Goal: Task Accomplishment & Management: Complete application form

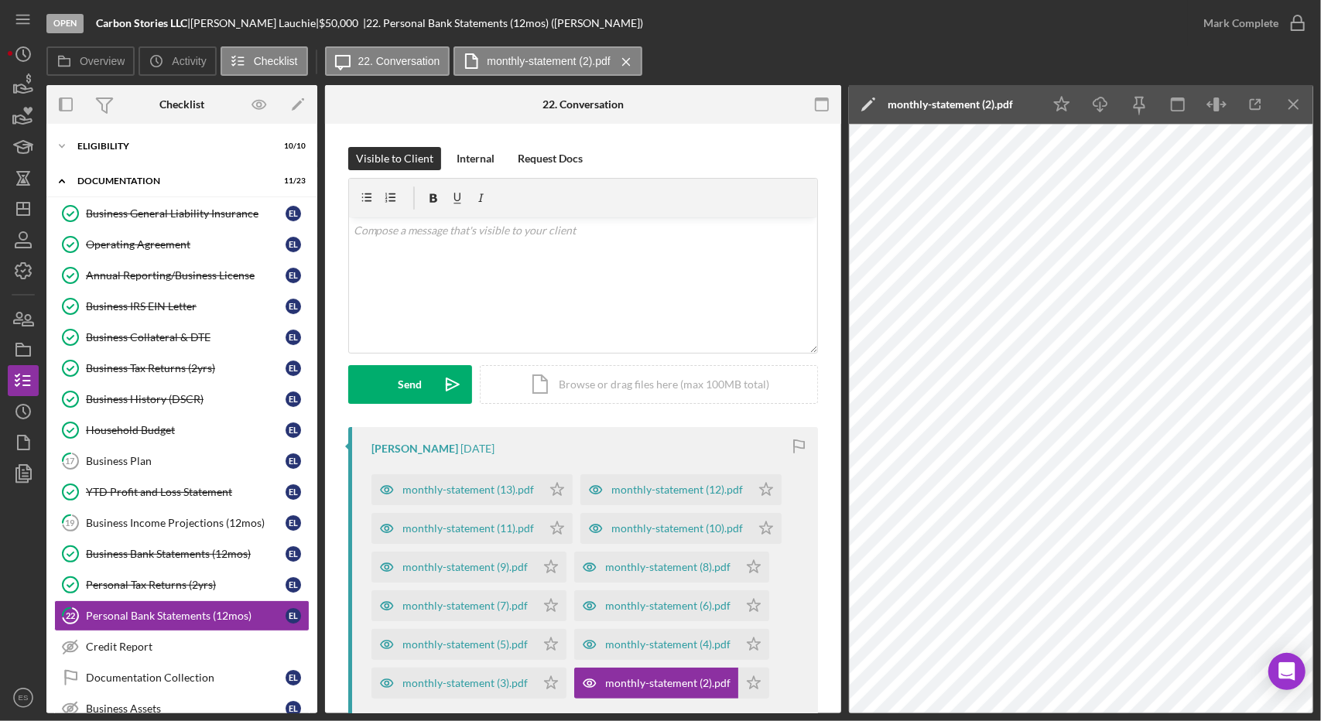
scroll to position [164, 0]
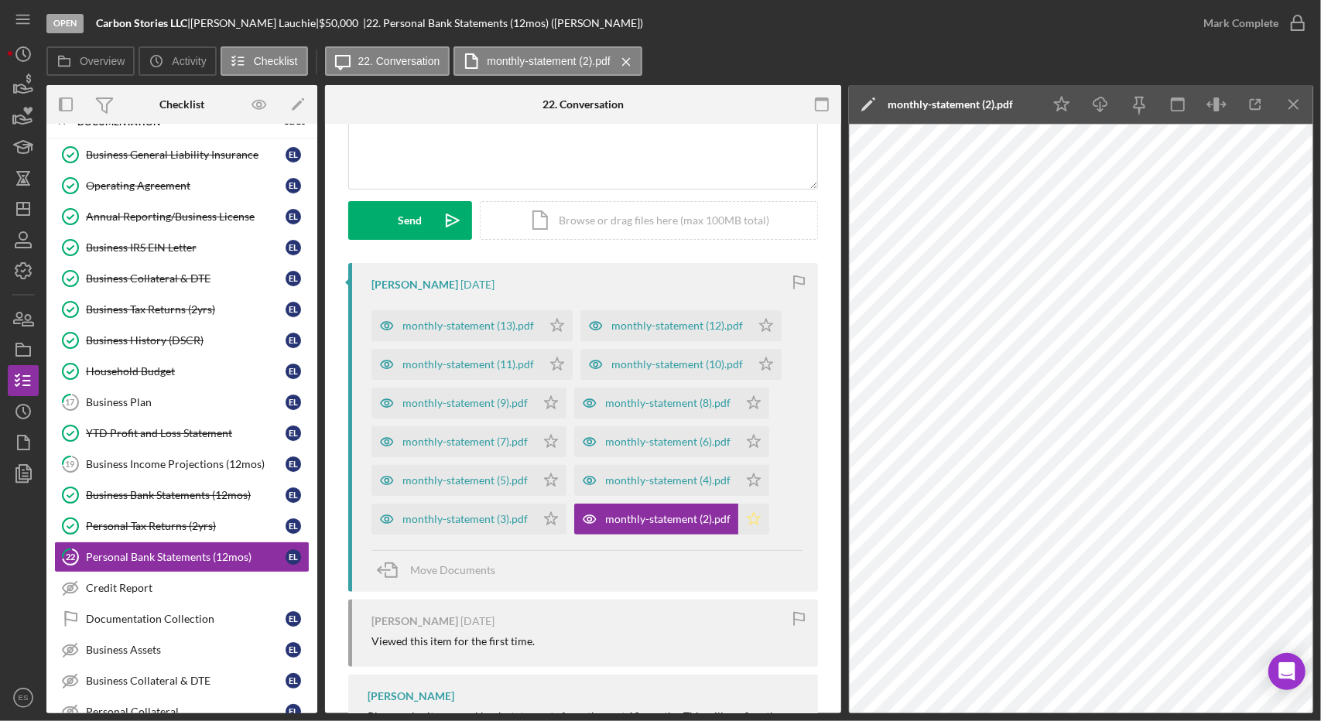
click at [753, 521] on polygon "button" at bounding box center [753, 518] width 13 height 12
click at [469, 525] on div "monthly-statement (3).pdf" at bounding box center [453, 519] width 164 height 31
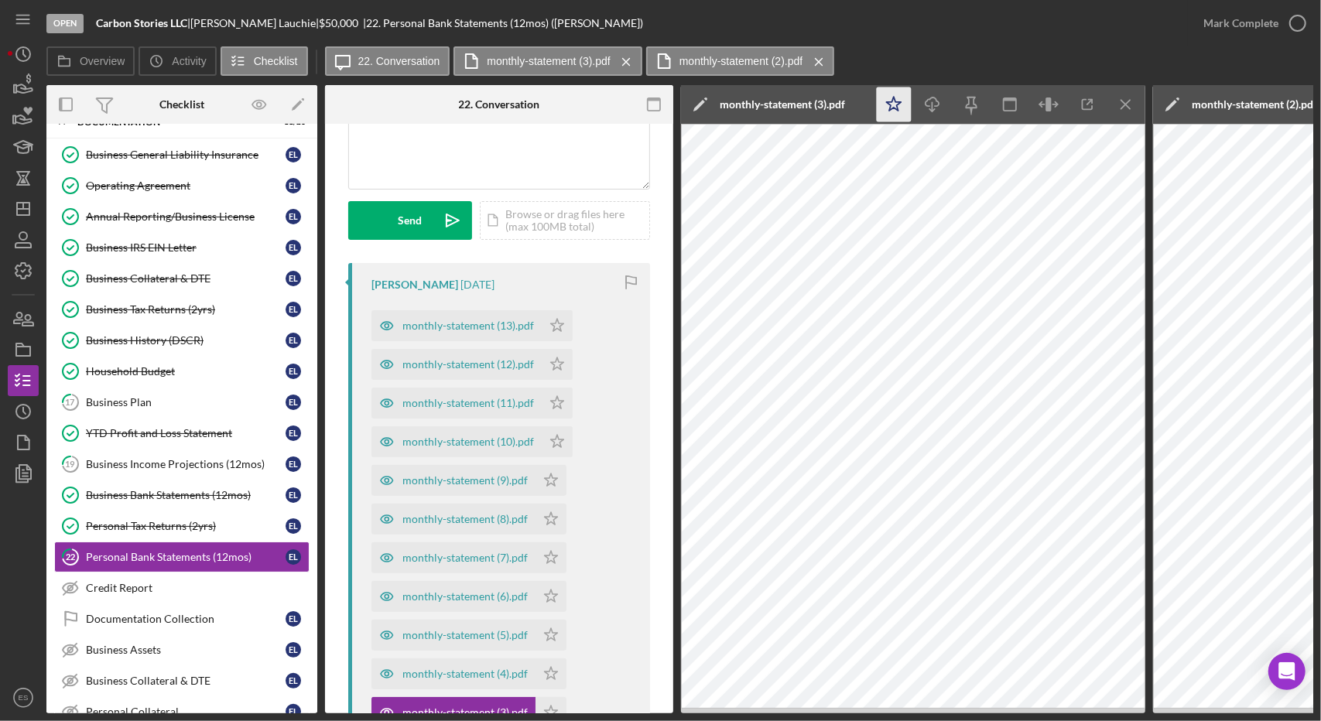
click at [891, 101] on polygon "button" at bounding box center [894, 104] width 15 height 14
click at [1123, 104] on icon "Icon/Menu Close" at bounding box center [1126, 104] width 35 height 35
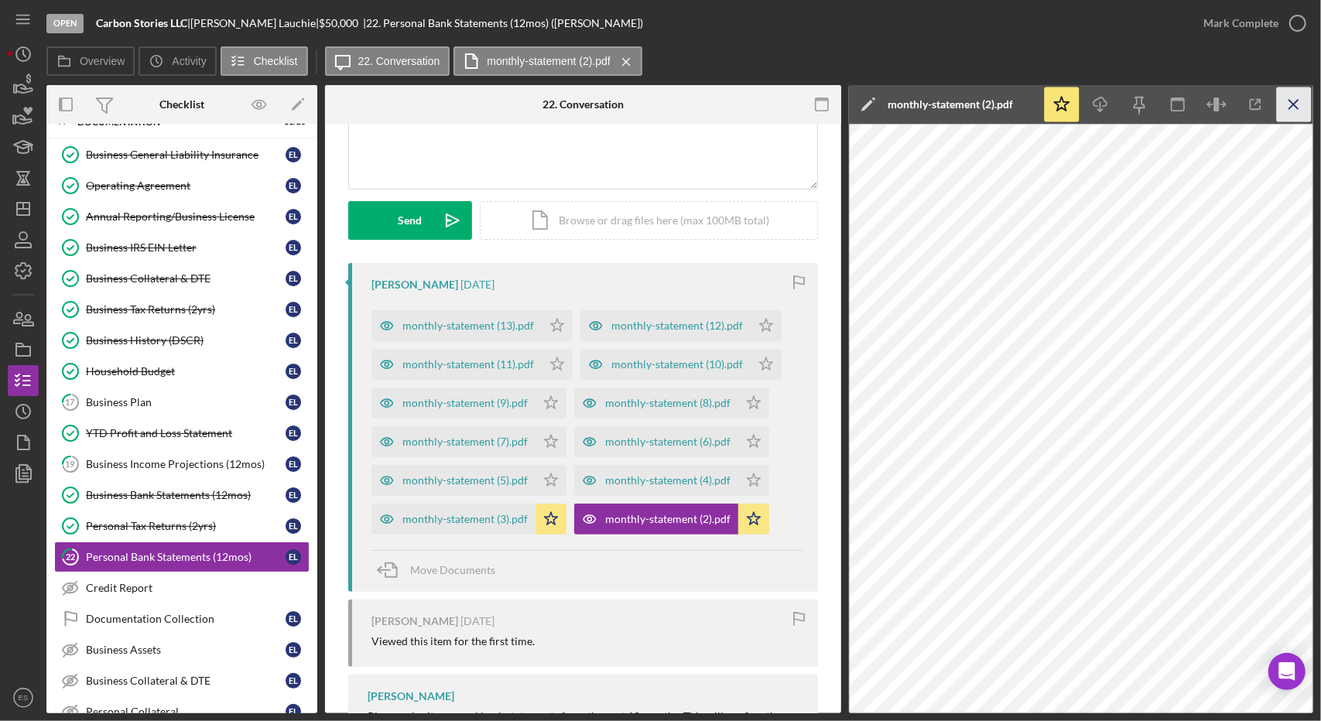
click at [1294, 110] on icon "Icon/Menu Close" at bounding box center [1294, 104] width 35 height 35
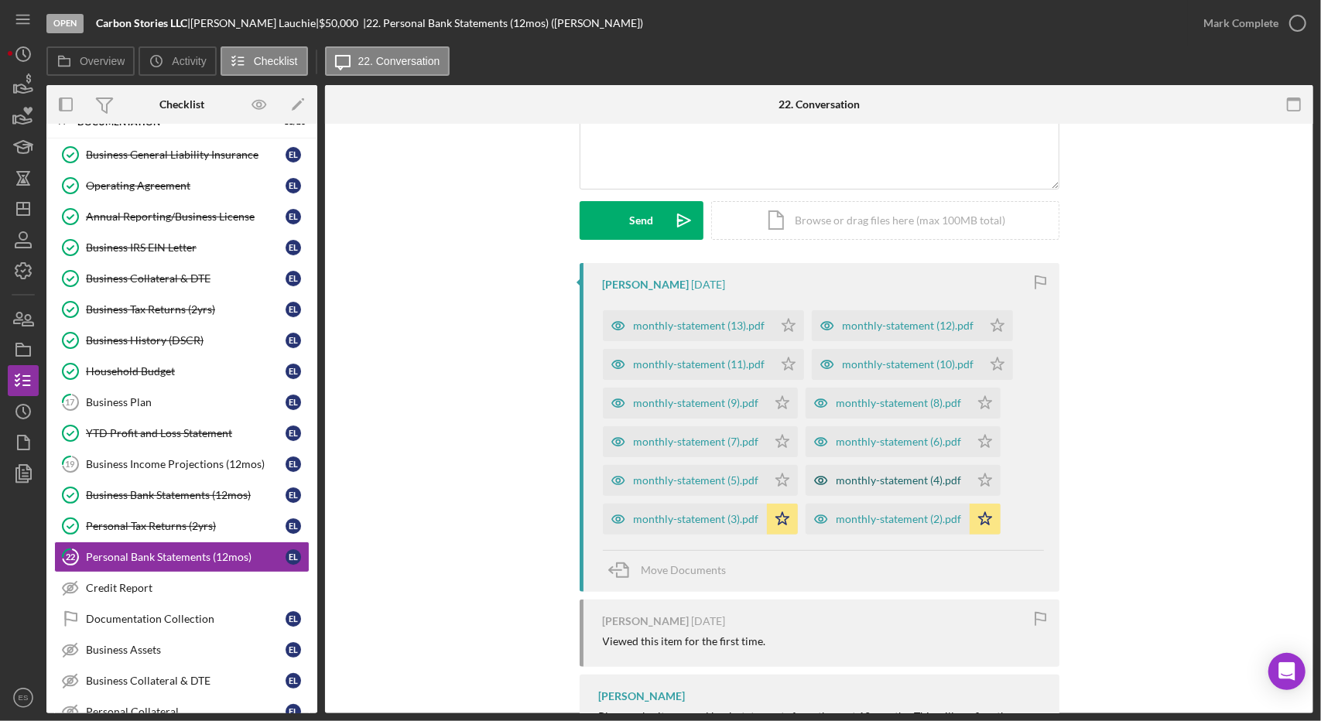
click at [877, 478] on div "monthly-statement (4).pdf" at bounding box center [898, 480] width 125 height 12
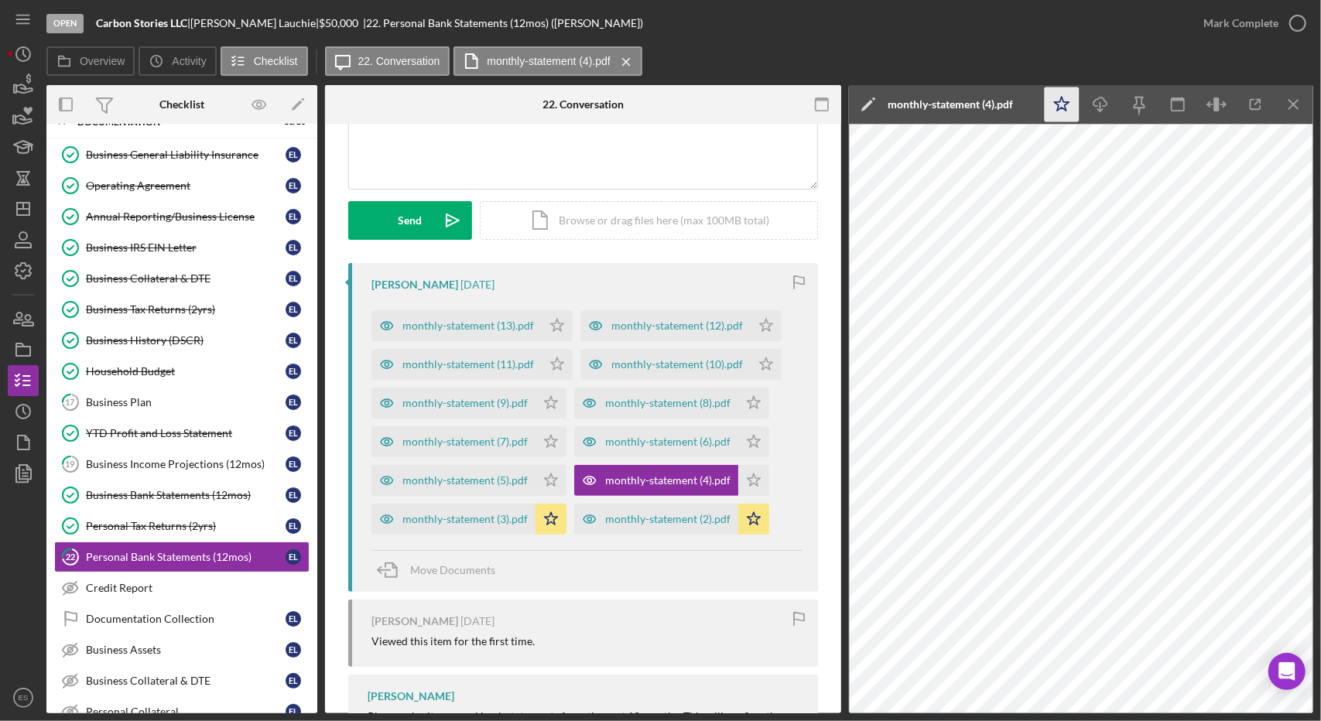
click at [1071, 111] on icon "Icon/Star" at bounding box center [1061, 104] width 35 height 35
click at [1293, 111] on icon "Icon/Menu Close" at bounding box center [1294, 104] width 35 height 35
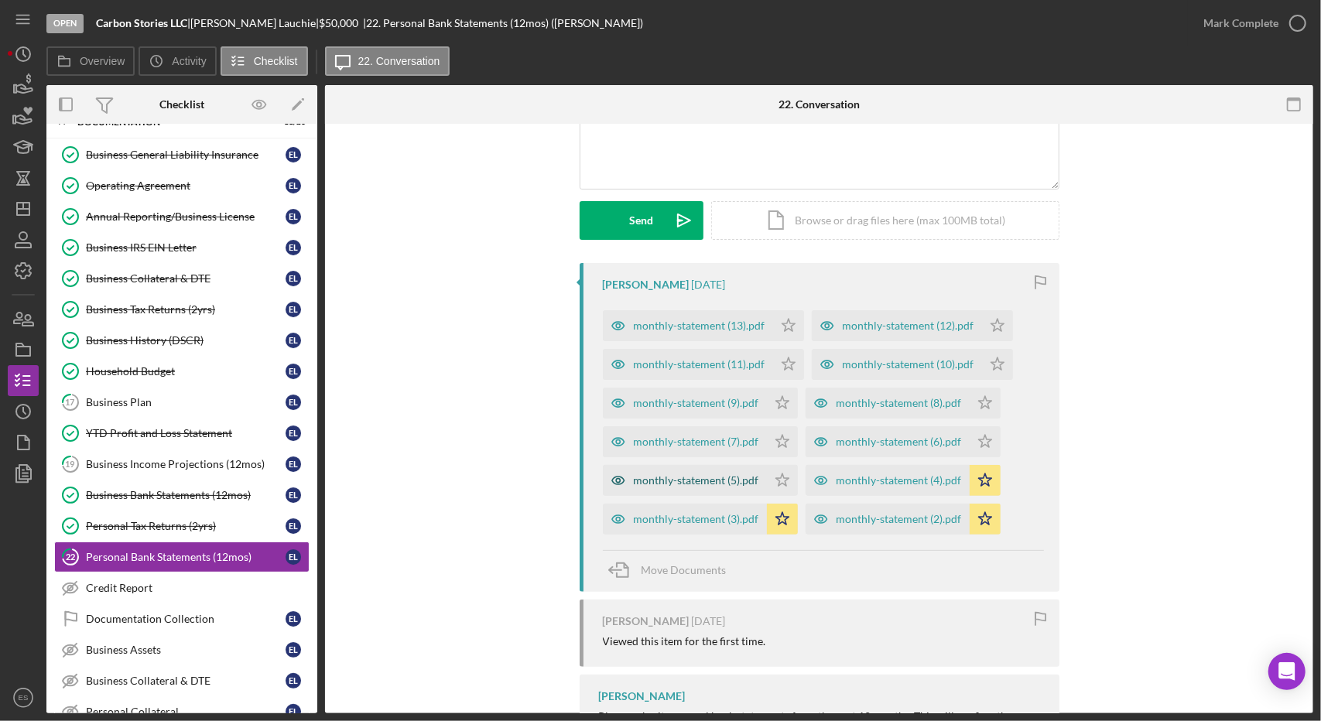
click at [744, 473] on div "monthly-statement (5).pdf" at bounding box center [685, 480] width 164 height 31
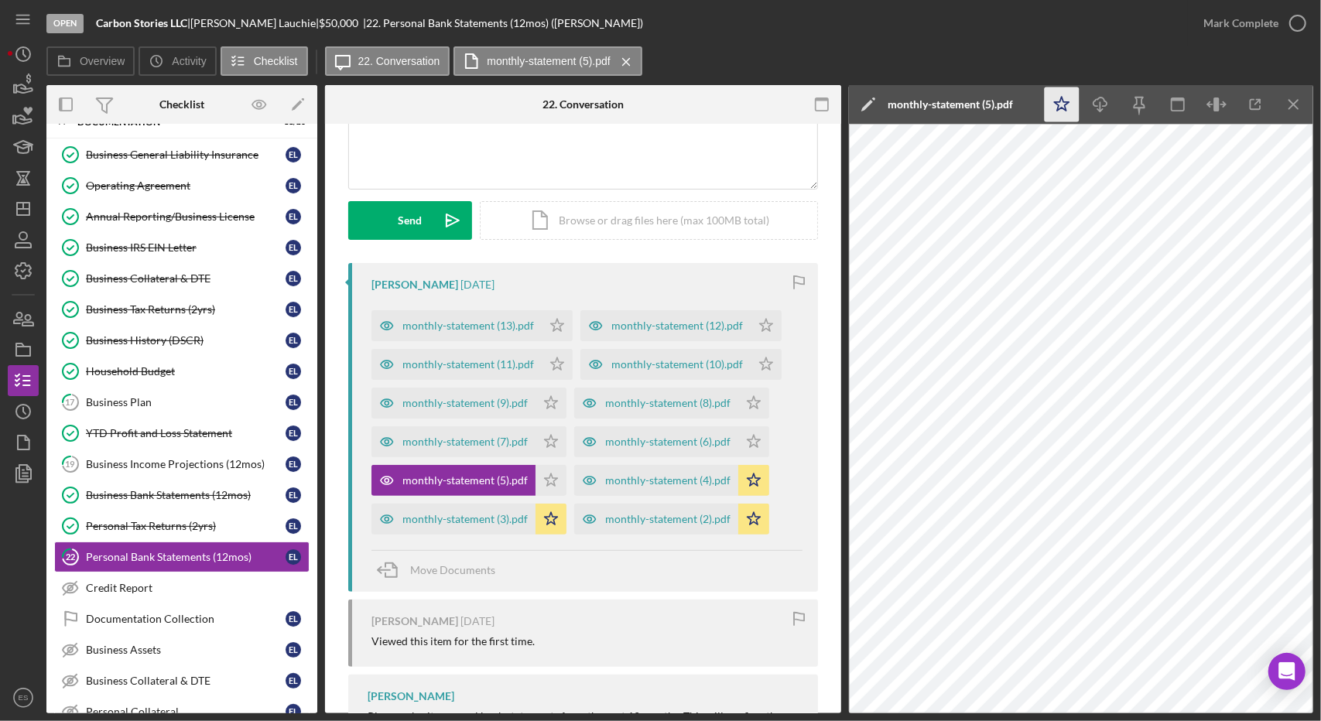
click at [1075, 111] on icon "Icon/Star" at bounding box center [1061, 104] width 35 height 35
click at [1290, 101] on line "button" at bounding box center [1293, 104] width 9 height 9
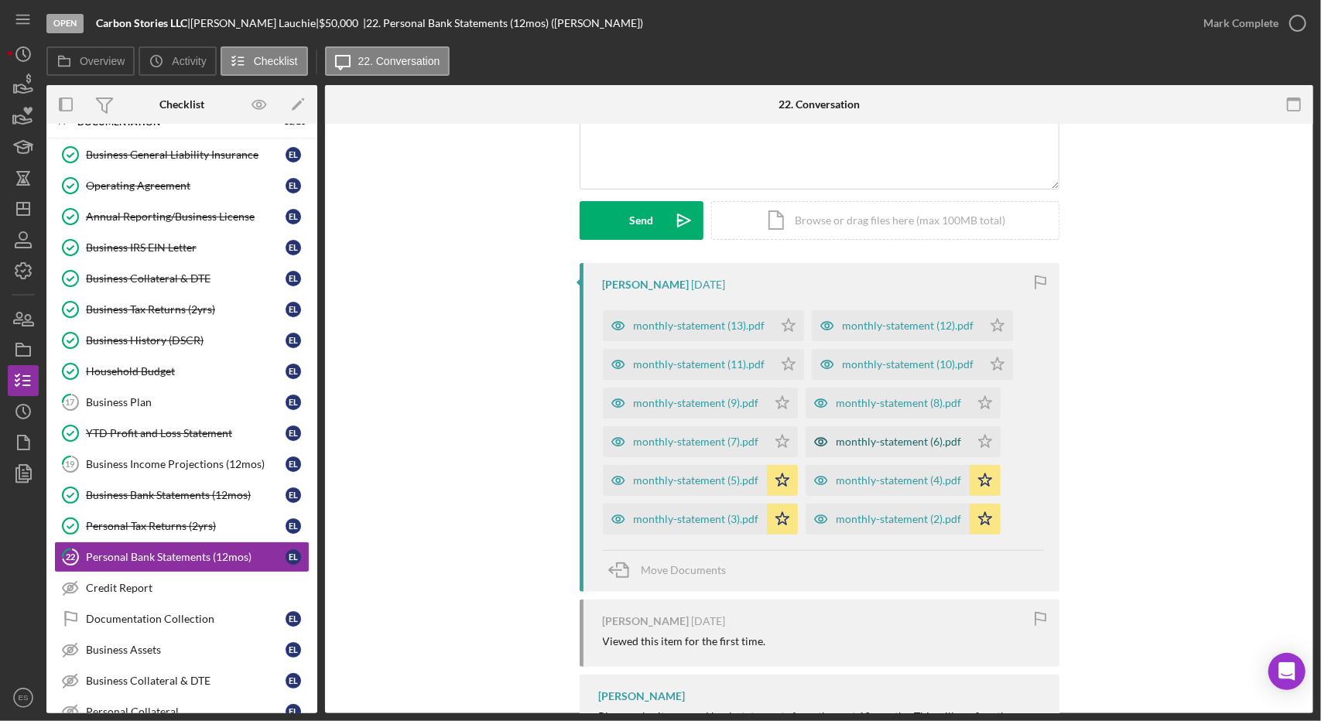
click at [895, 442] on div "monthly-statement (6).pdf" at bounding box center [898, 442] width 125 height 12
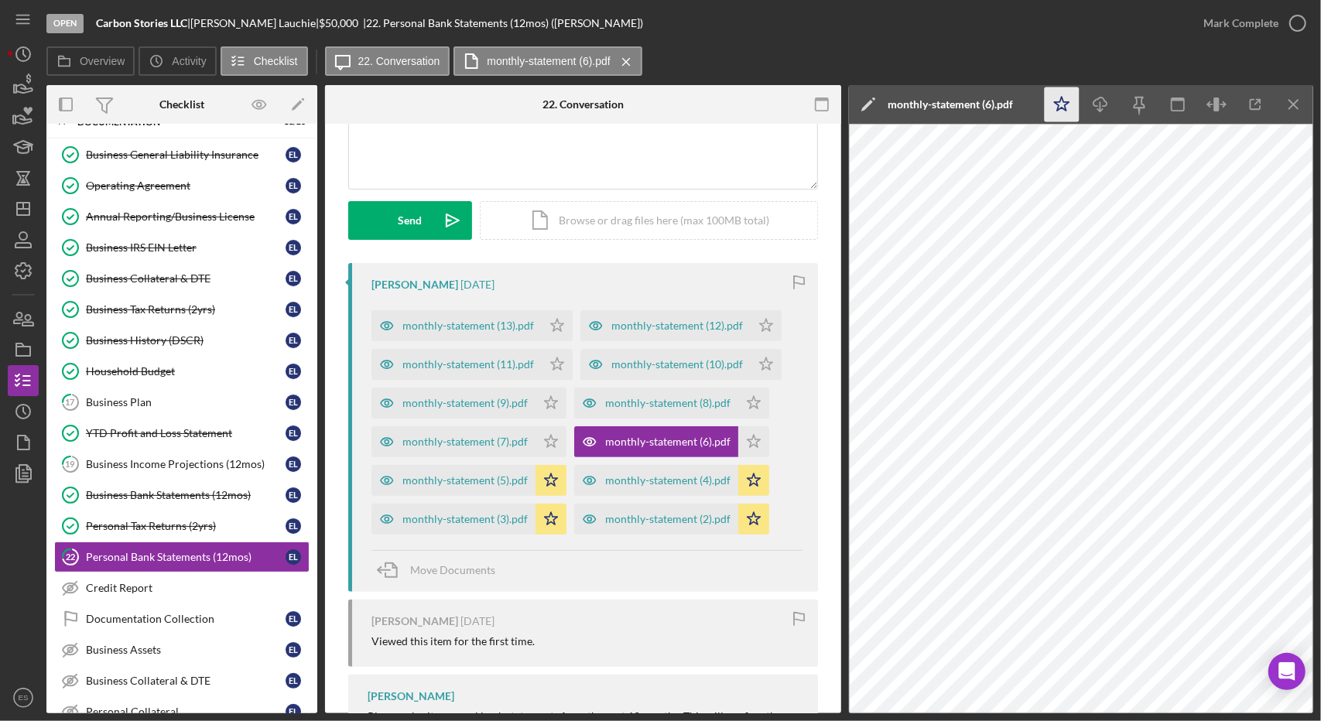
click at [1060, 112] on icon "Icon/Star" at bounding box center [1061, 104] width 35 height 35
click at [1303, 101] on icon "Icon/Menu Close" at bounding box center [1294, 104] width 35 height 35
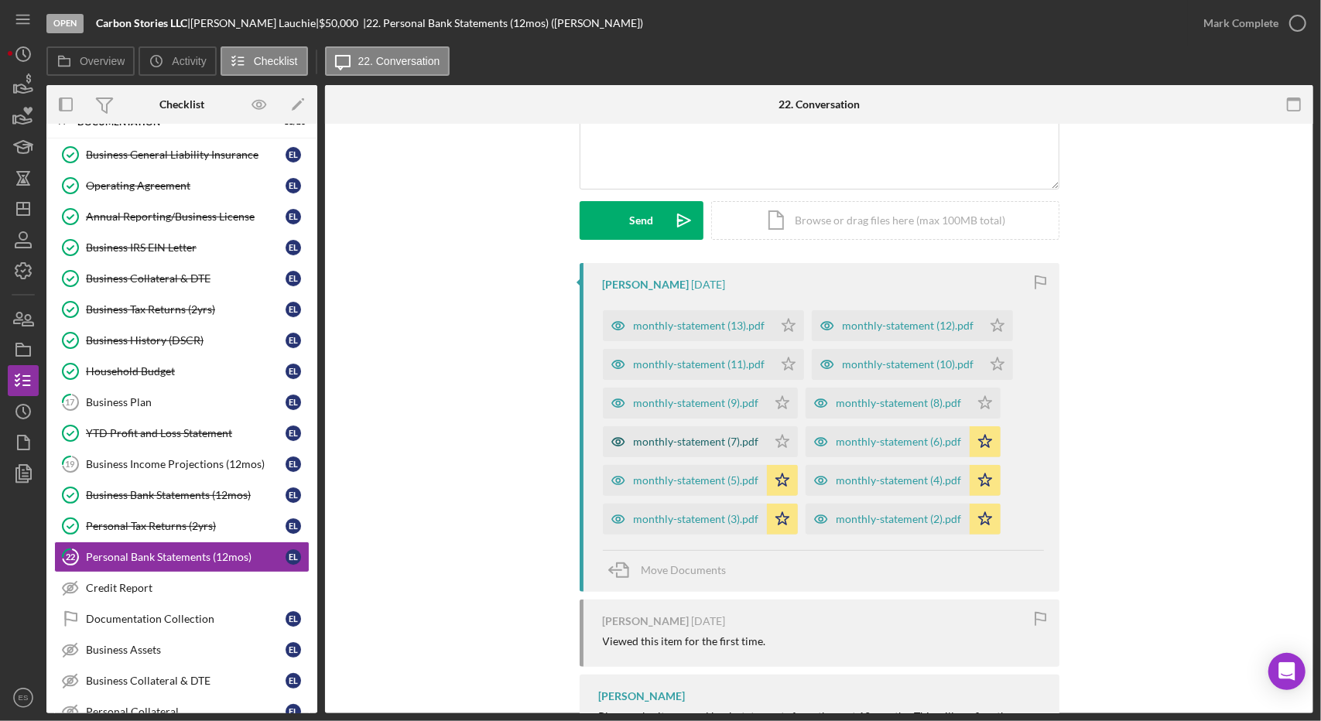
click at [727, 436] on div "monthly-statement (7).pdf" at bounding box center [696, 442] width 125 height 12
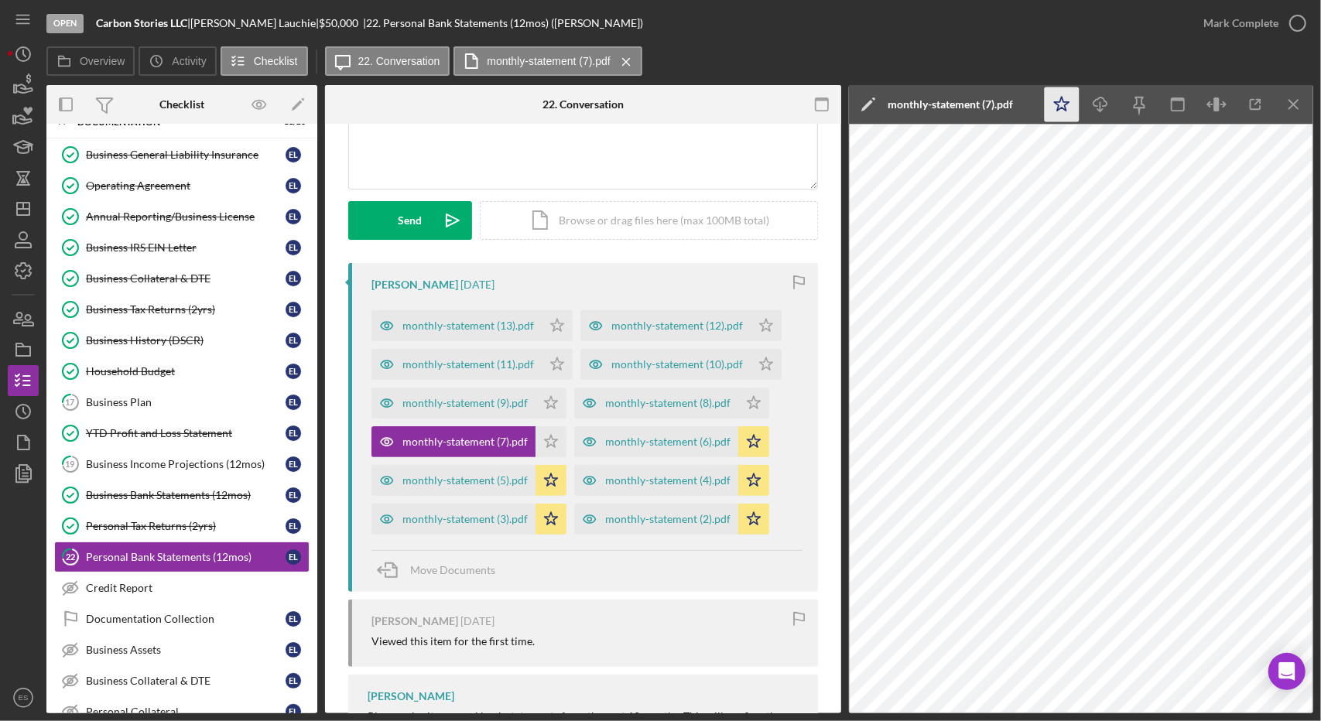
click at [1064, 106] on icon "Icon/Star" at bounding box center [1061, 104] width 35 height 35
click at [1301, 94] on icon "Icon/Menu Close" at bounding box center [1294, 104] width 35 height 35
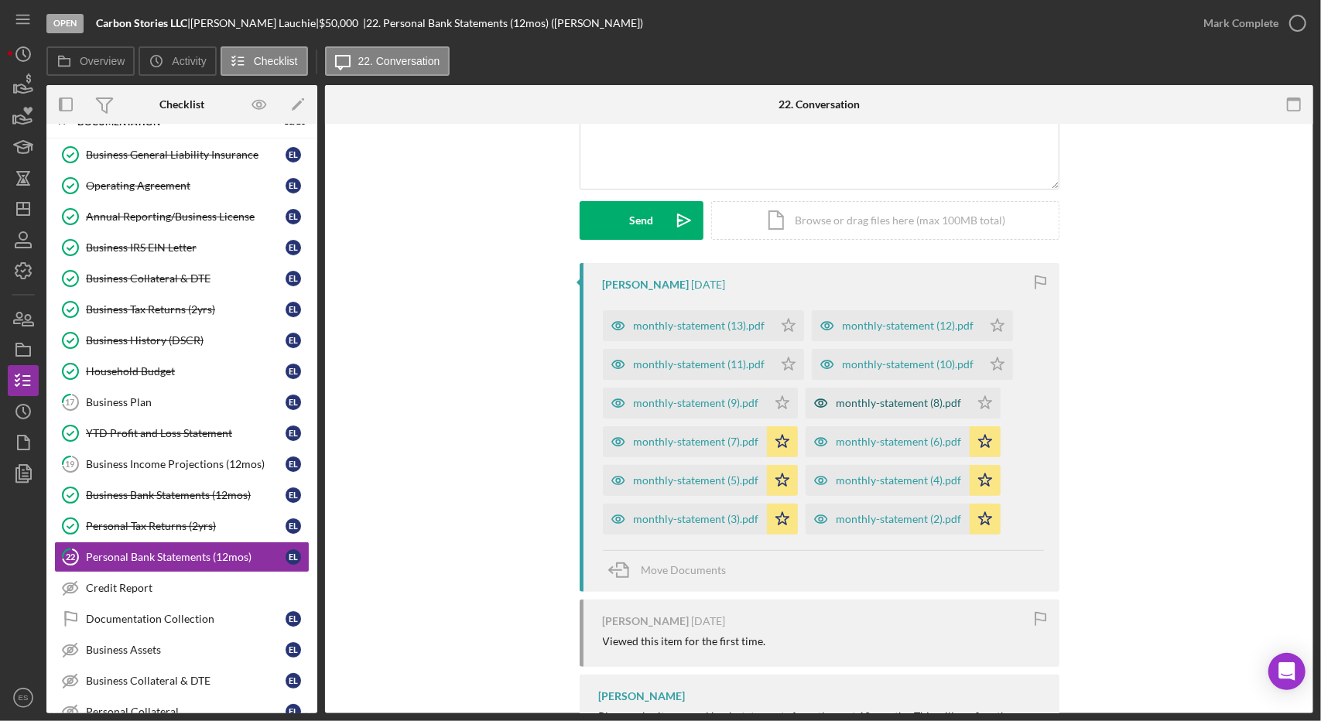
click at [847, 398] on div "monthly-statement (8).pdf" at bounding box center [898, 403] width 125 height 12
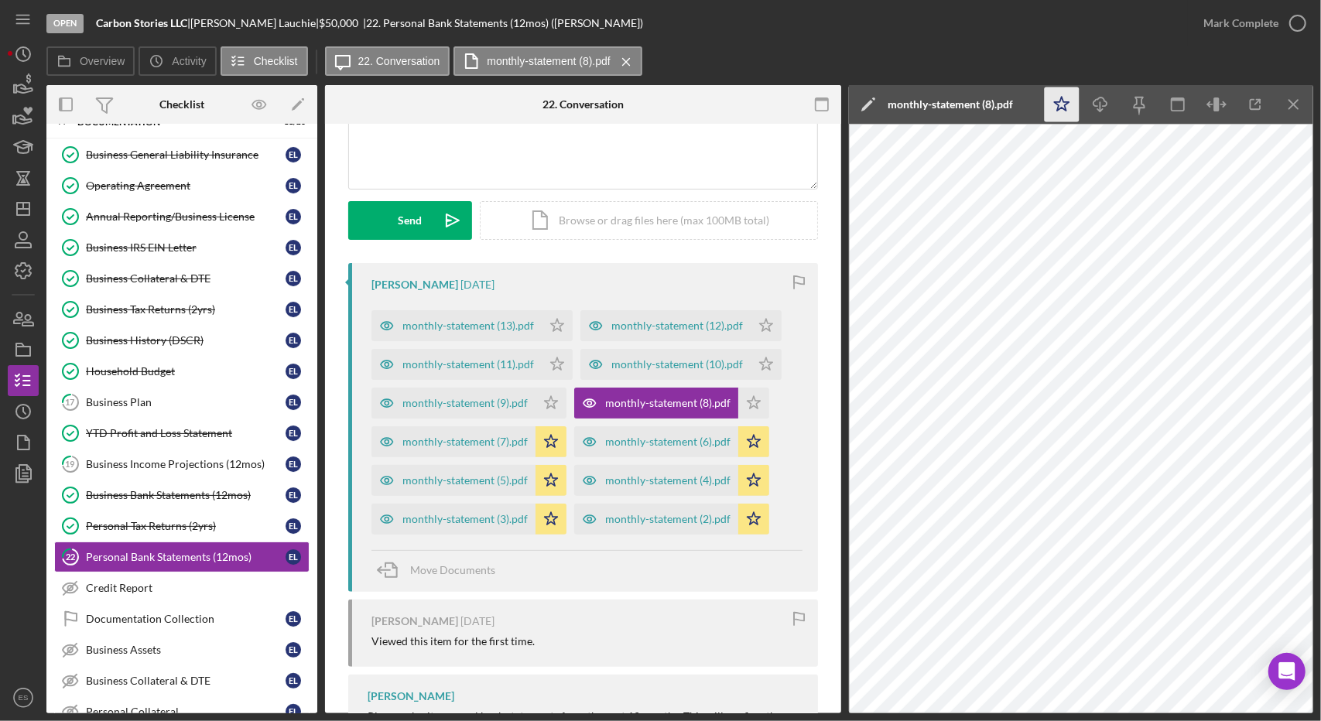
click at [1064, 106] on icon "Icon/Star" at bounding box center [1061, 104] width 35 height 35
click at [1295, 104] on icon "Icon/Menu Close" at bounding box center [1294, 104] width 35 height 35
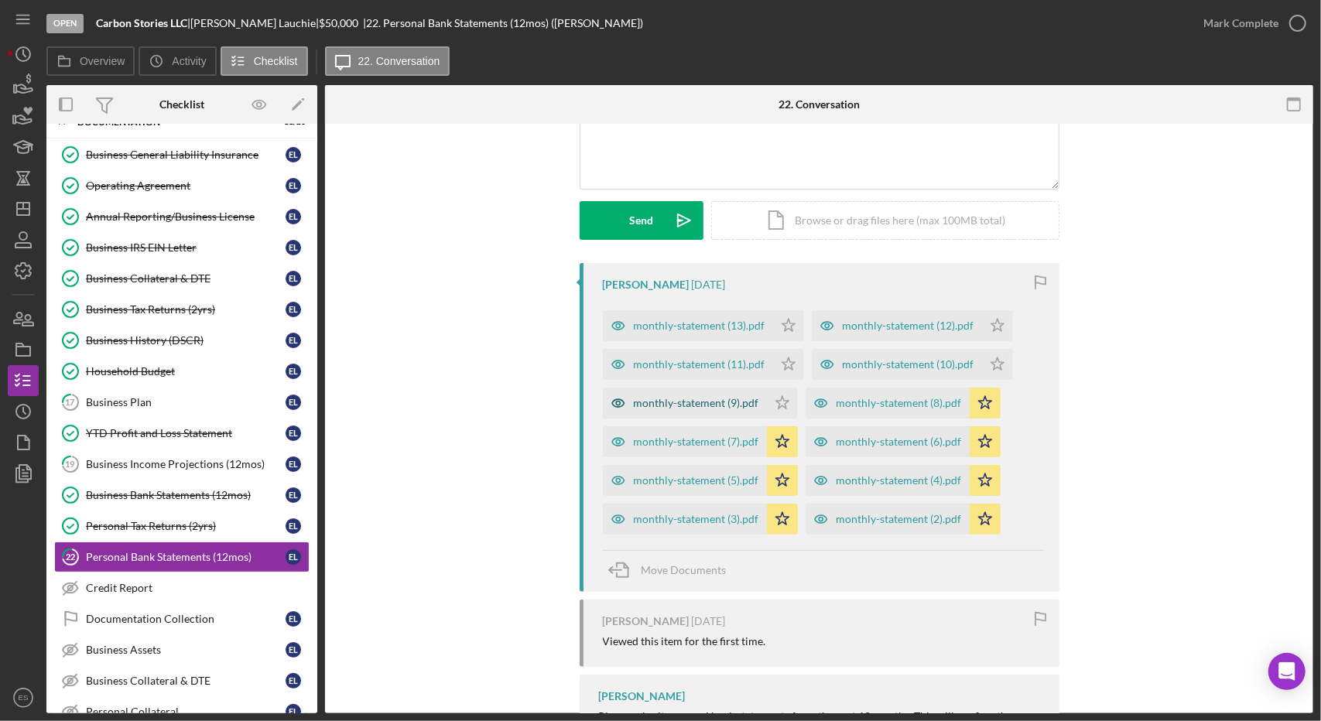
click at [723, 393] on div "monthly-statement (9).pdf" at bounding box center [685, 403] width 164 height 31
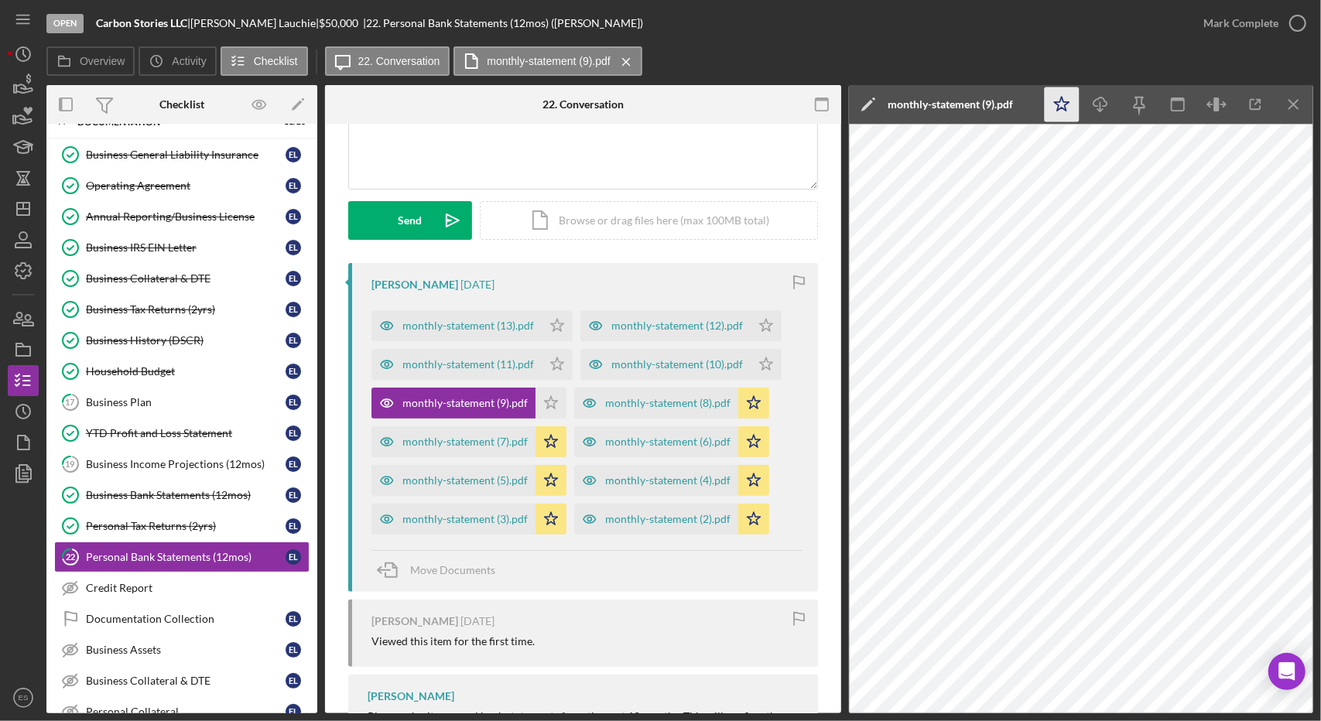
click at [1049, 111] on icon "Icon/Star" at bounding box center [1061, 104] width 35 height 35
click at [1303, 97] on icon "Icon/Menu Close" at bounding box center [1294, 104] width 35 height 35
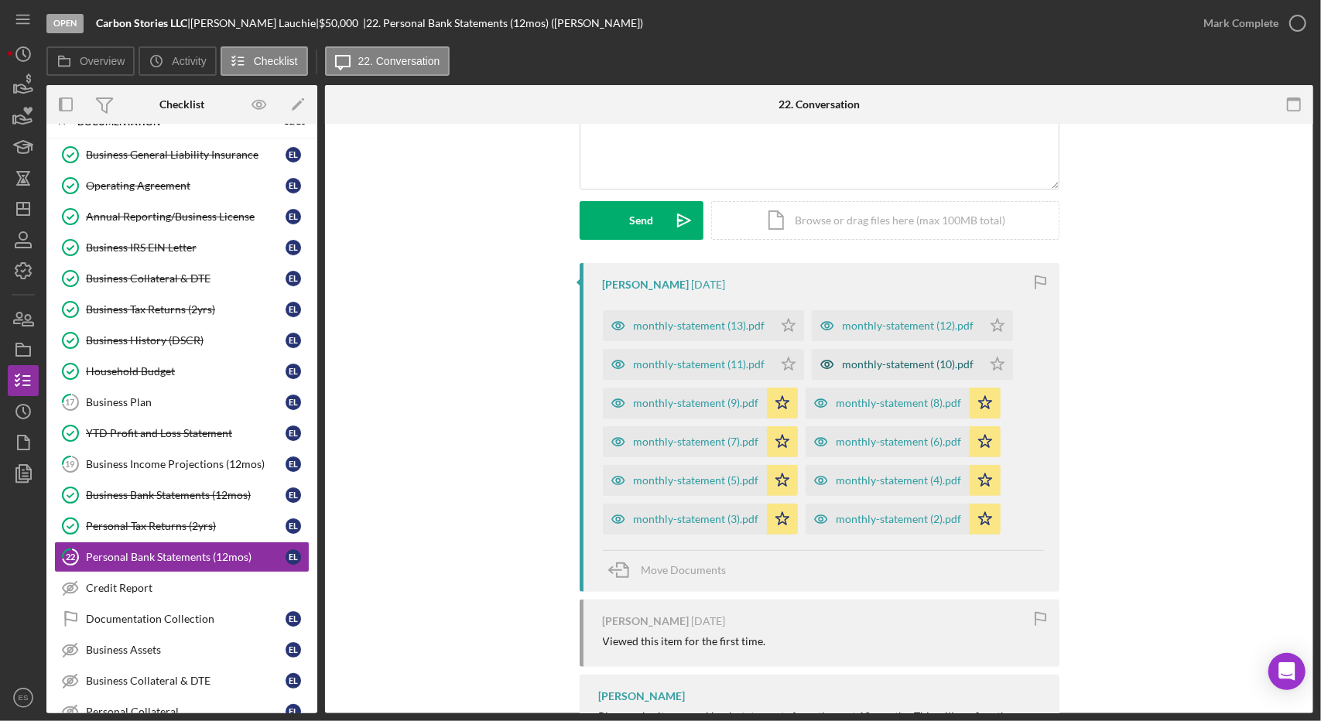
click at [893, 358] on div "monthly-statement (10).pdf" at bounding box center [908, 364] width 132 height 12
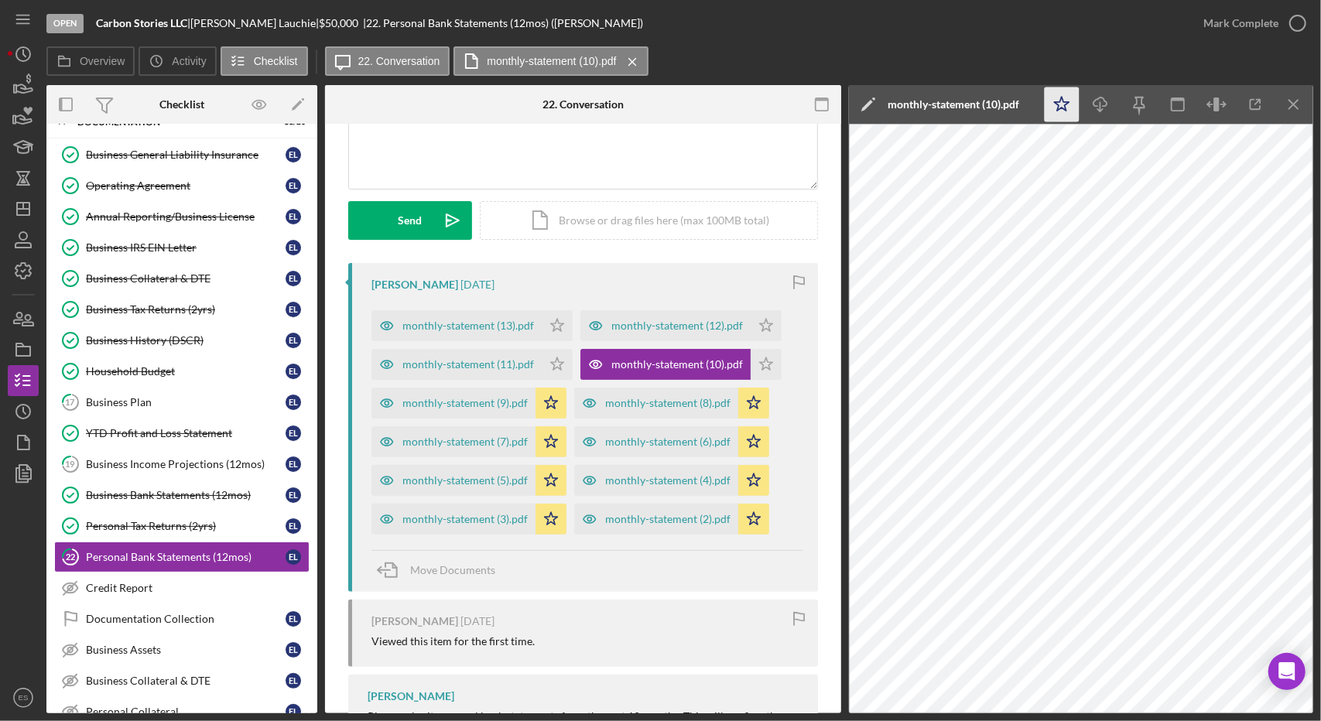
click at [1061, 104] on icon "Icon/Star" at bounding box center [1061, 104] width 35 height 35
click at [484, 361] on div "monthly-statement (11).pdf" at bounding box center [468, 364] width 132 height 12
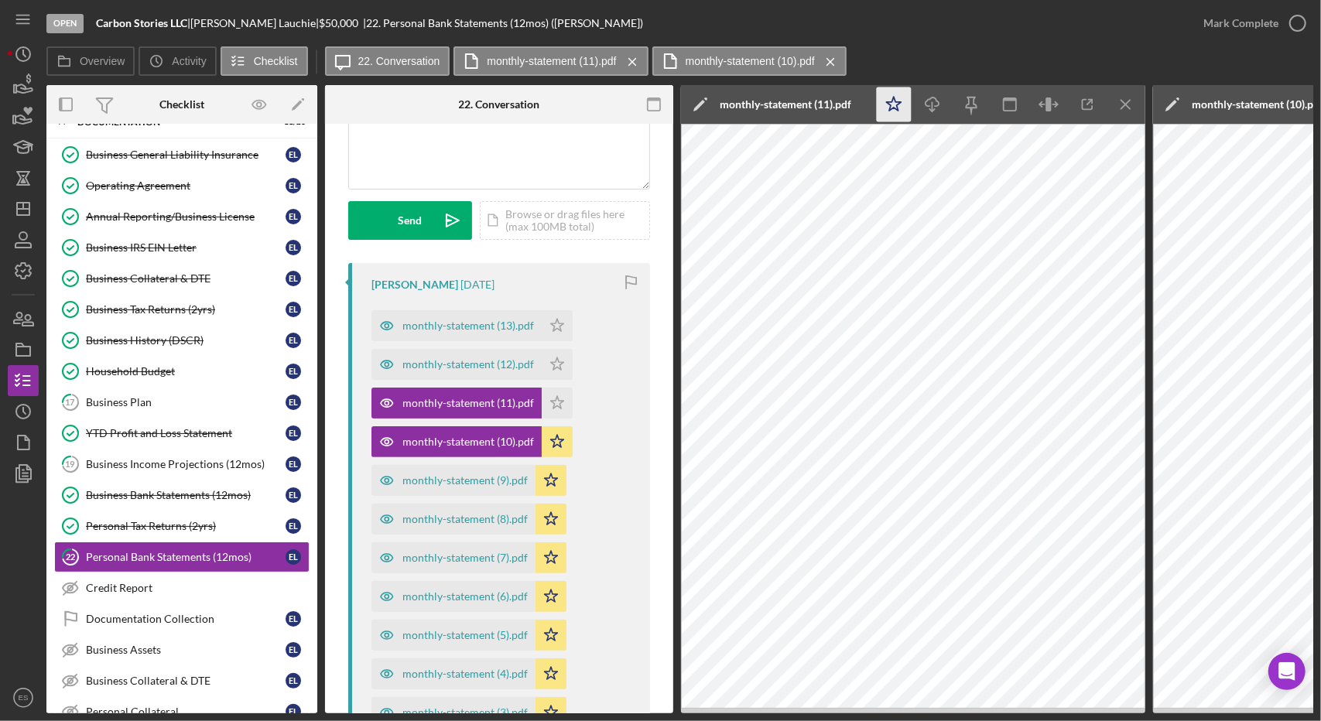
click at [900, 97] on icon "Icon/Star" at bounding box center [894, 104] width 35 height 35
click at [1126, 110] on icon "Icon/Menu Close" at bounding box center [1126, 104] width 35 height 35
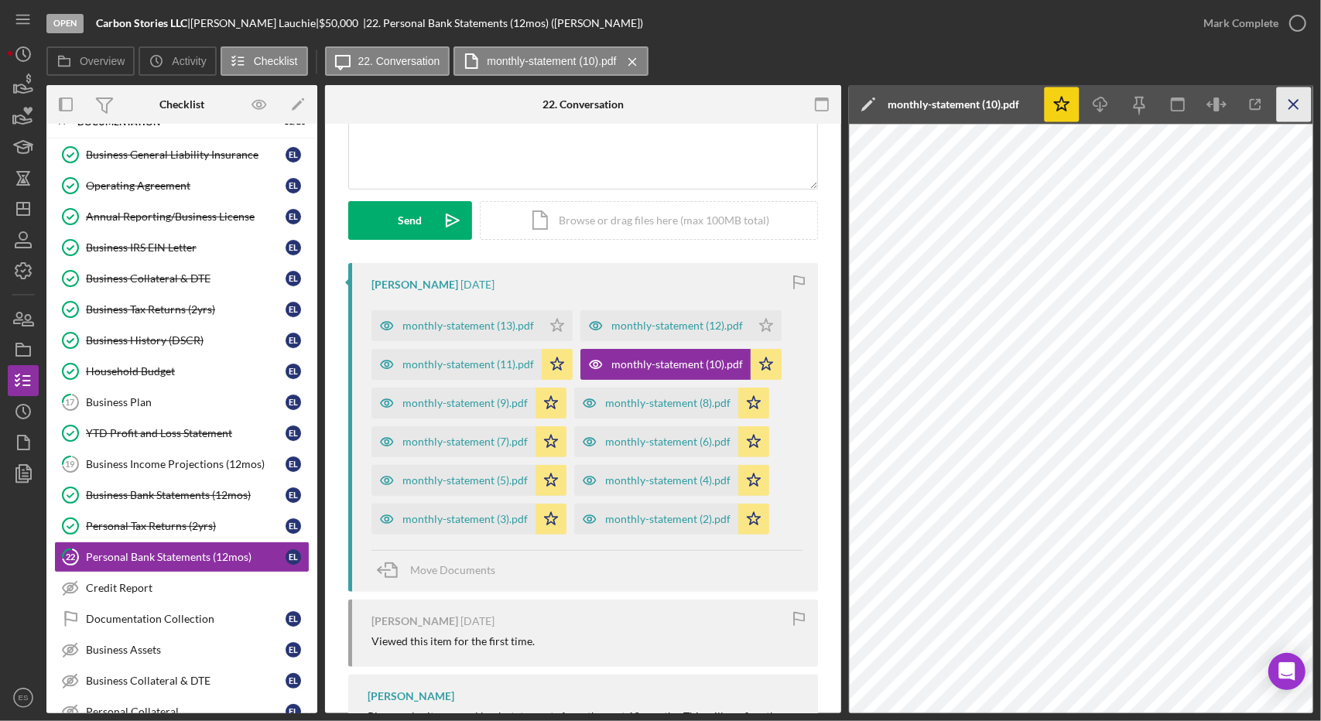
click at [1302, 102] on icon "Icon/Menu Close" at bounding box center [1294, 104] width 35 height 35
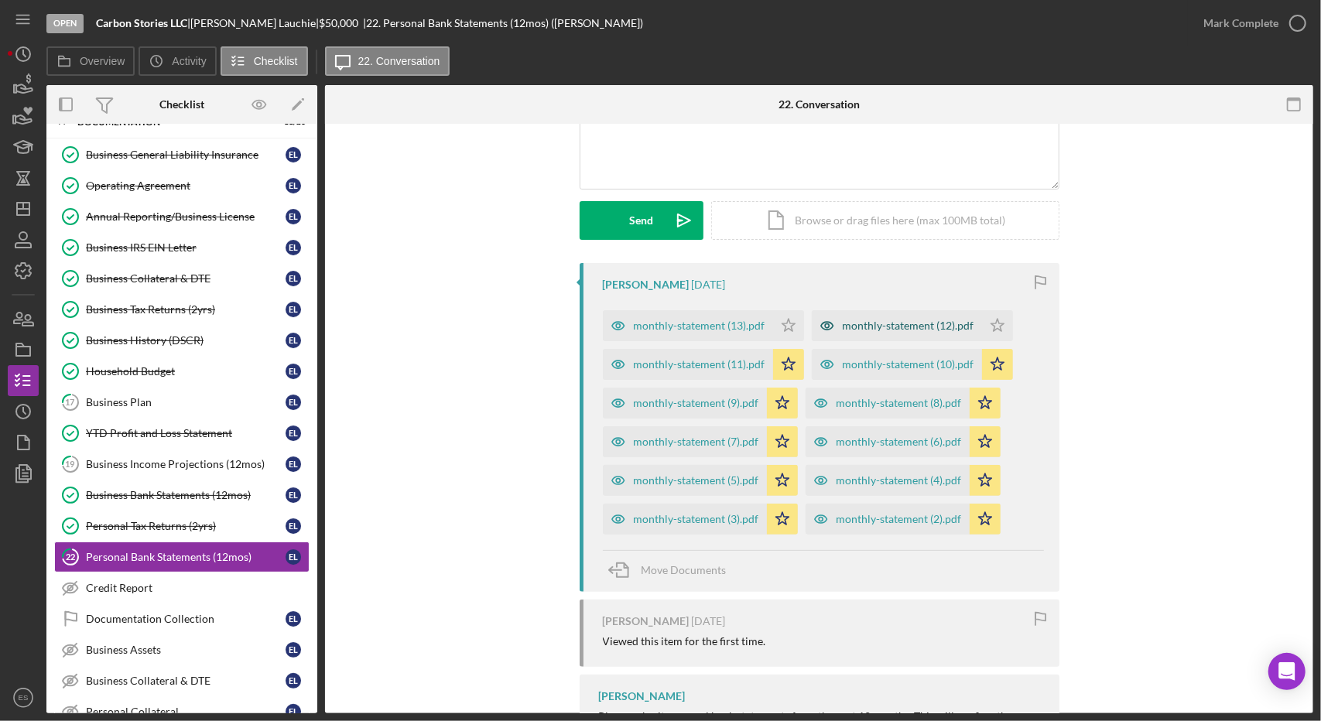
click at [863, 324] on div "monthly-statement (12).pdf" at bounding box center [908, 326] width 132 height 12
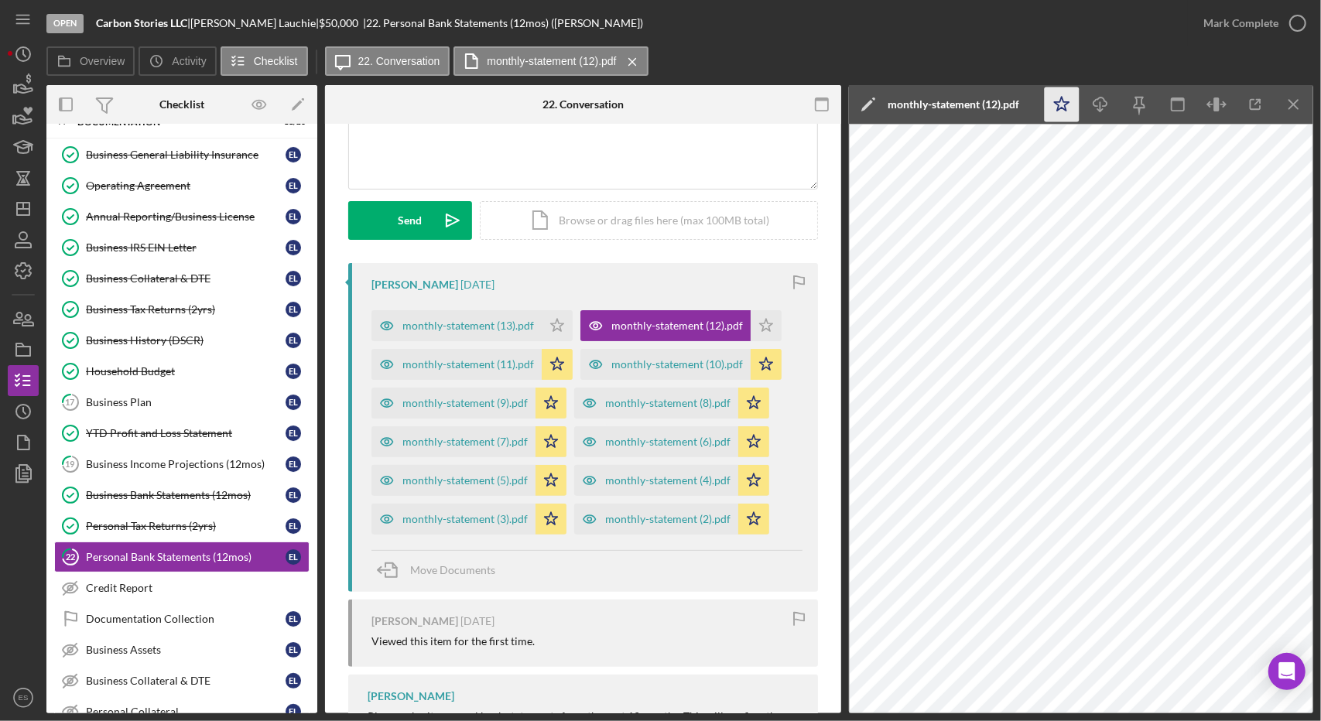
click at [1071, 97] on icon "Icon/Star" at bounding box center [1061, 104] width 35 height 35
click at [477, 313] on div "monthly-statement (13).pdf" at bounding box center [456, 325] width 170 height 31
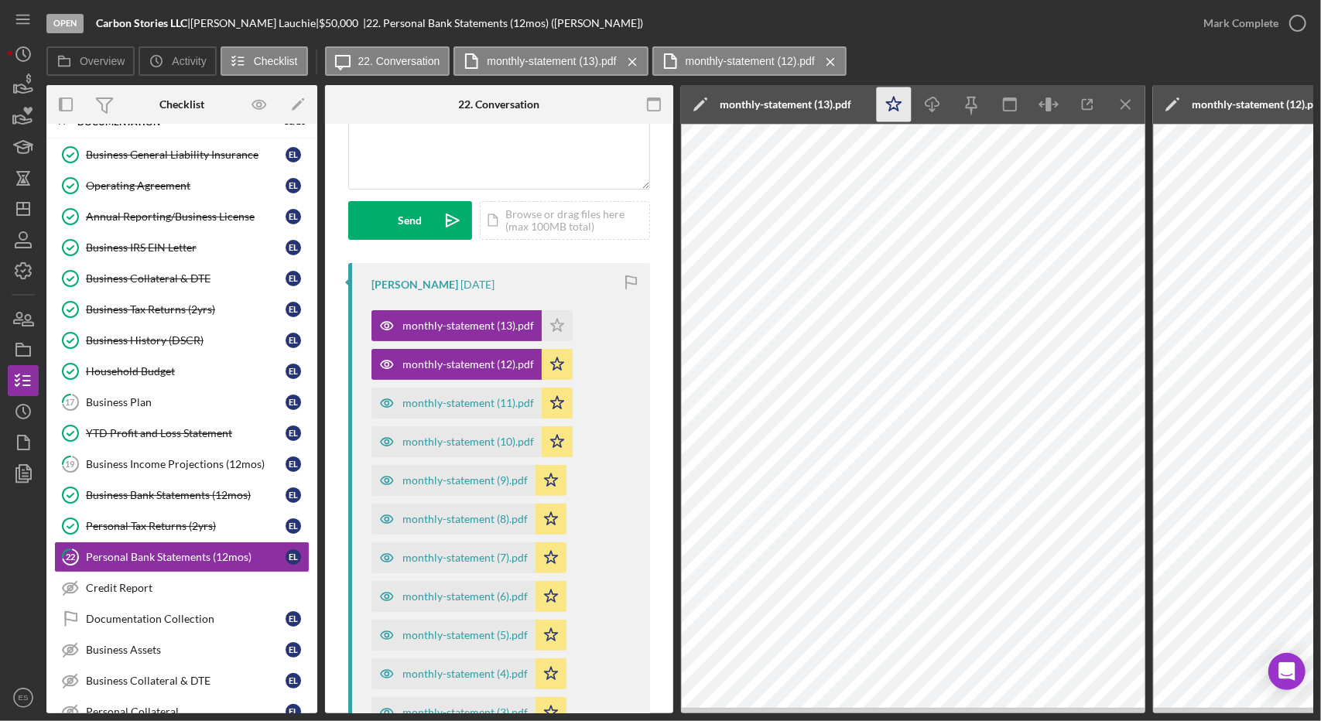
click at [885, 106] on icon "Icon/Star" at bounding box center [894, 104] width 35 height 35
click at [1120, 106] on icon "Icon/Menu Close" at bounding box center [1126, 104] width 35 height 35
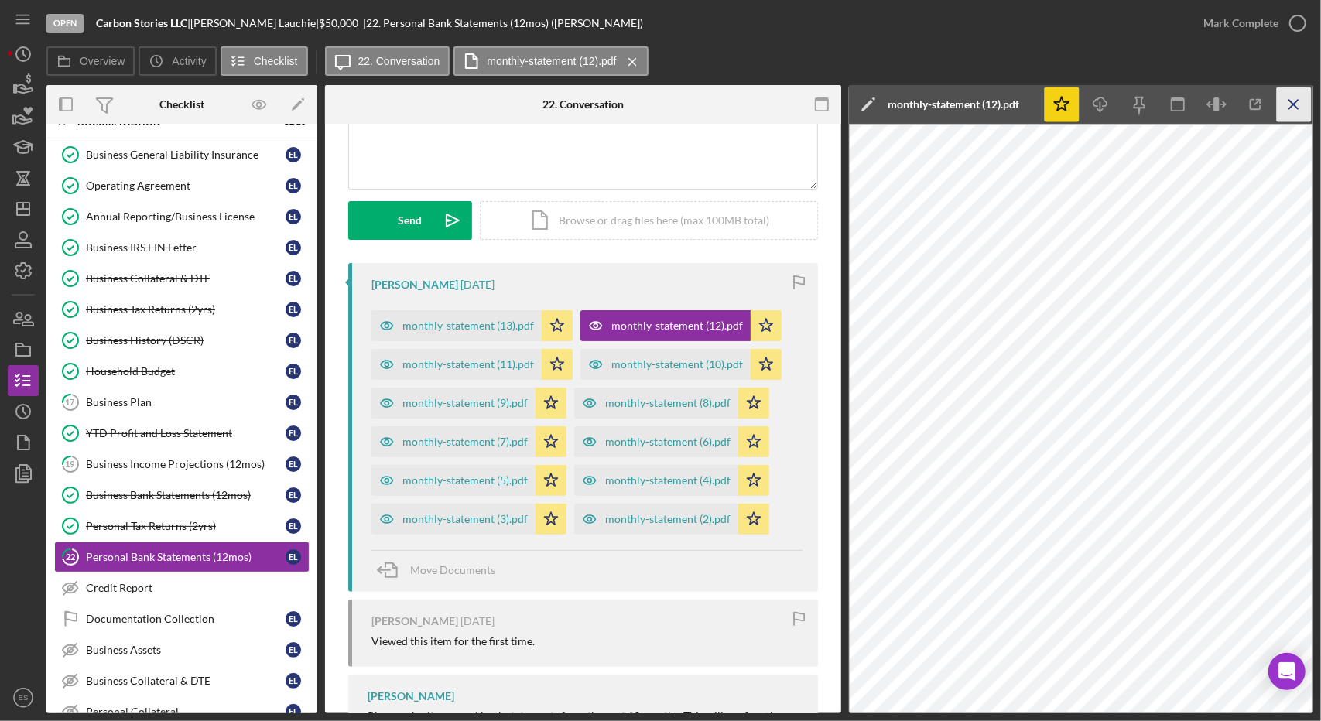
click at [1286, 104] on icon "Icon/Menu Close" at bounding box center [1294, 104] width 35 height 35
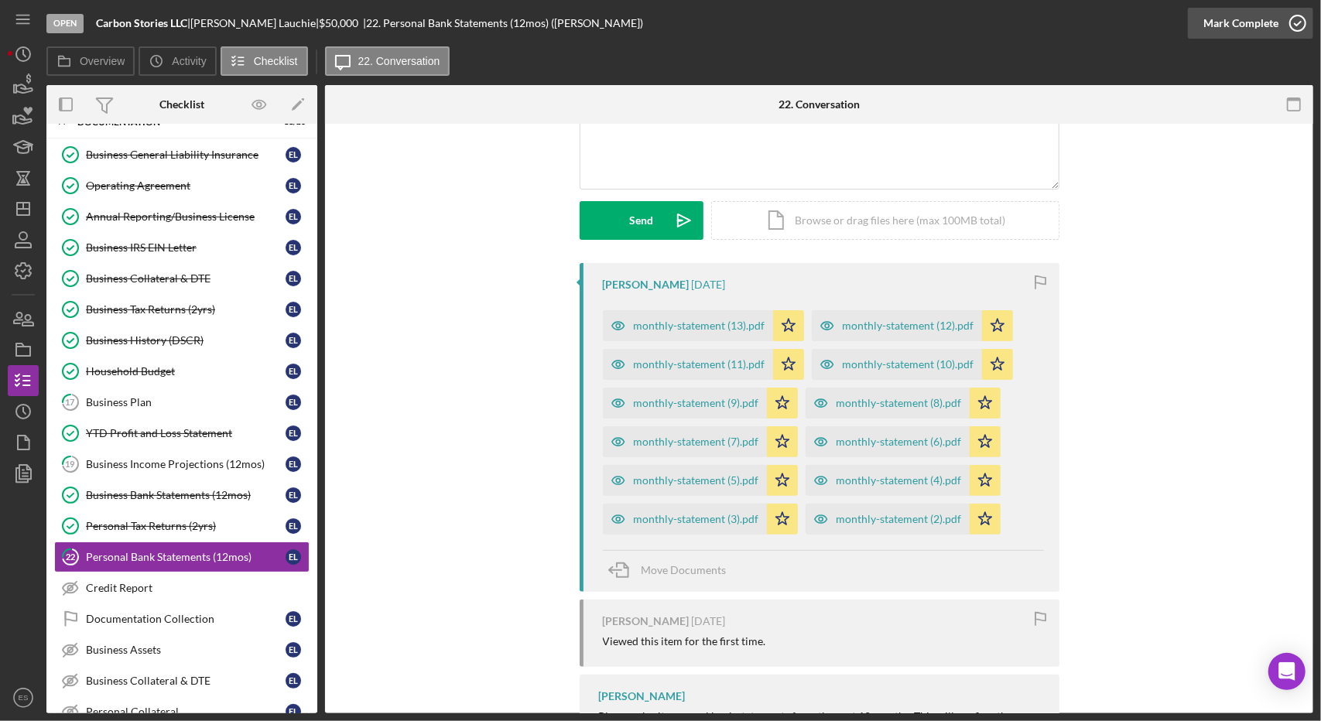
click at [1264, 30] on div "Mark Complete" at bounding box center [1240, 23] width 75 height 31
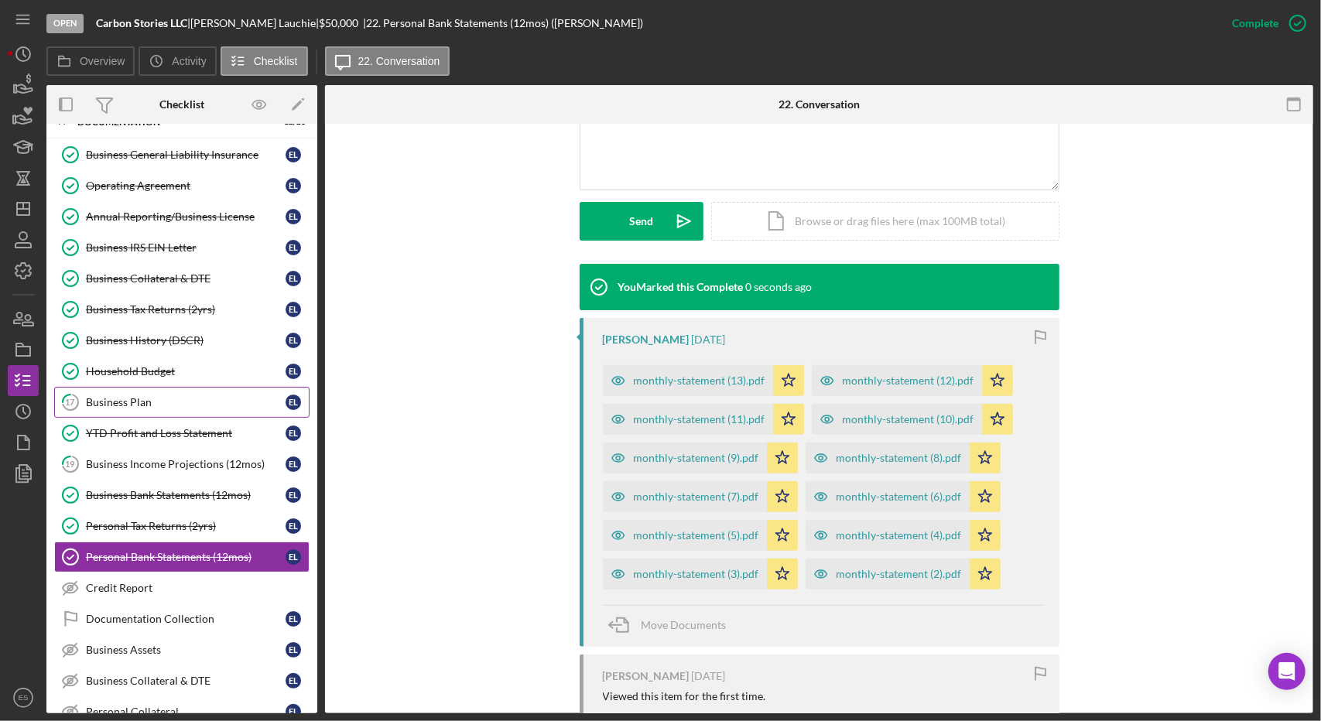
click at [158, 396] on div "Business Plan" at bounding box center [186, 402] width 200 height 12
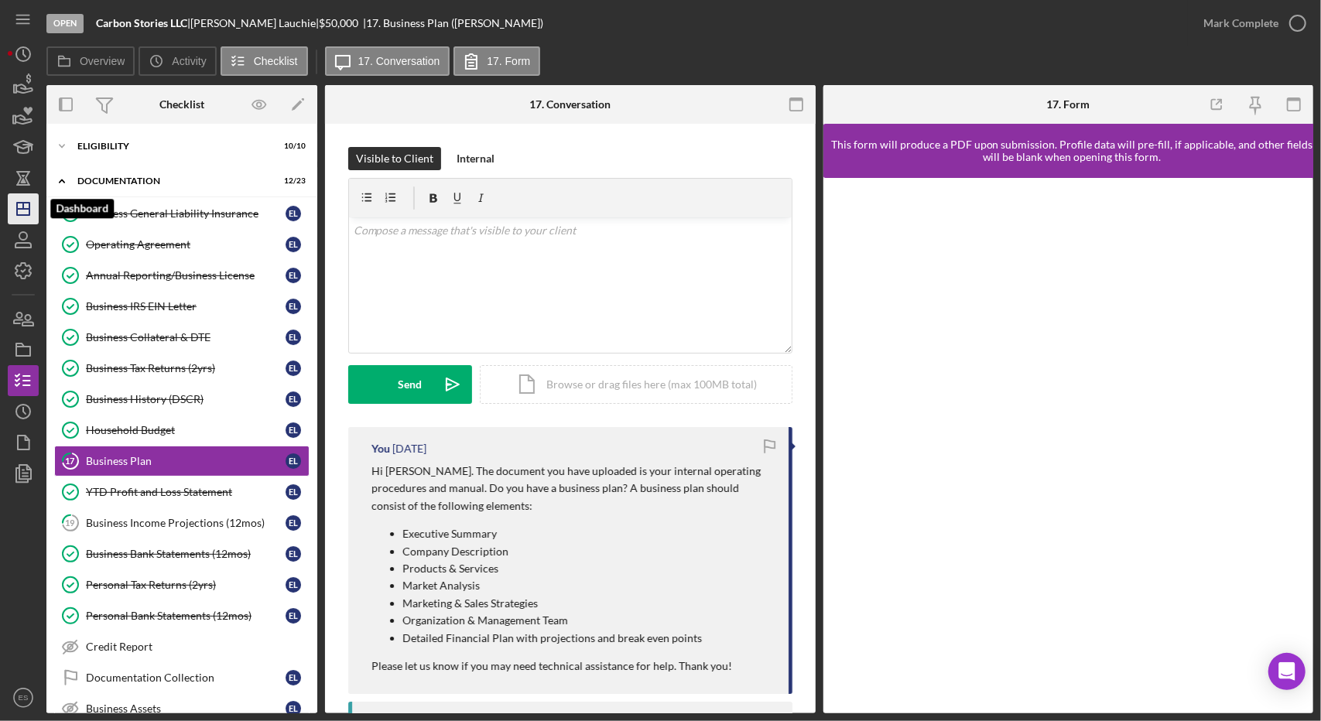
click at [9, 204] on icon "Icon/Dashboard" at bounding box center [23, 209] width 39 height 39
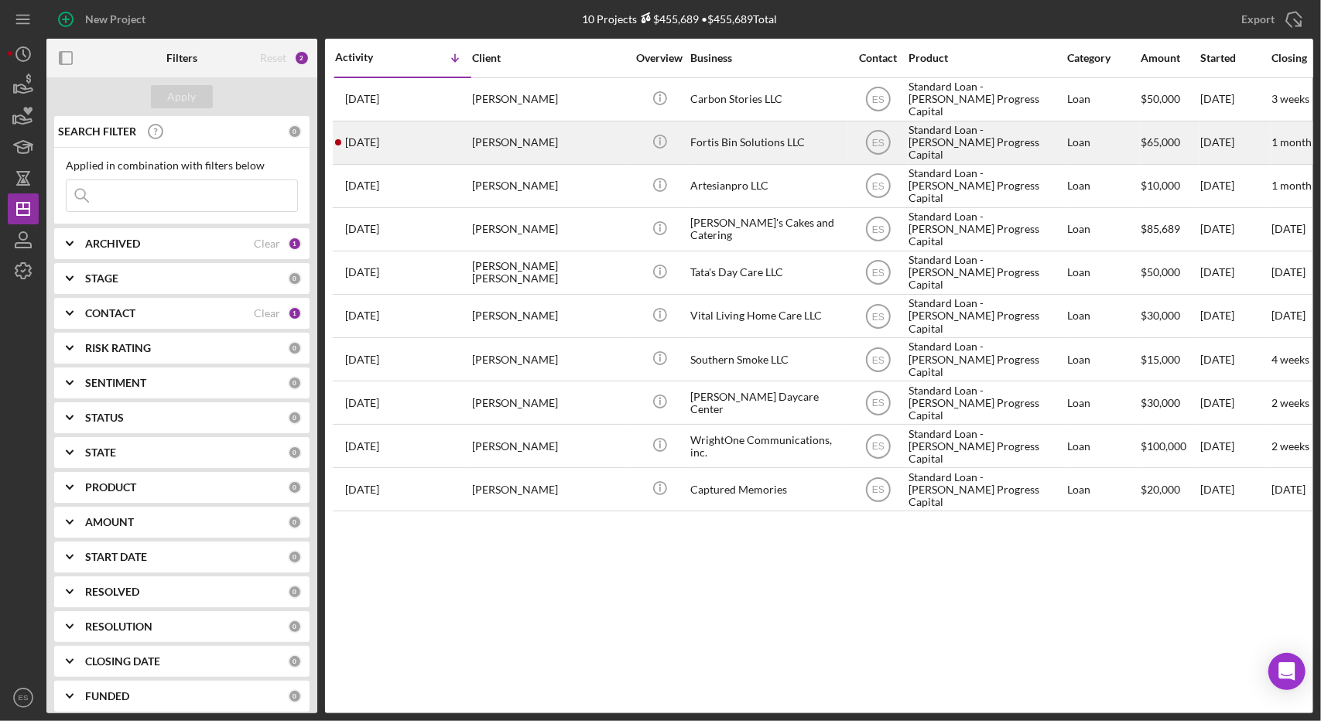
click at [787, 155] on div "Fortis Bin Solutions LLC" at bounding box center [767, 142] width 155 height 41
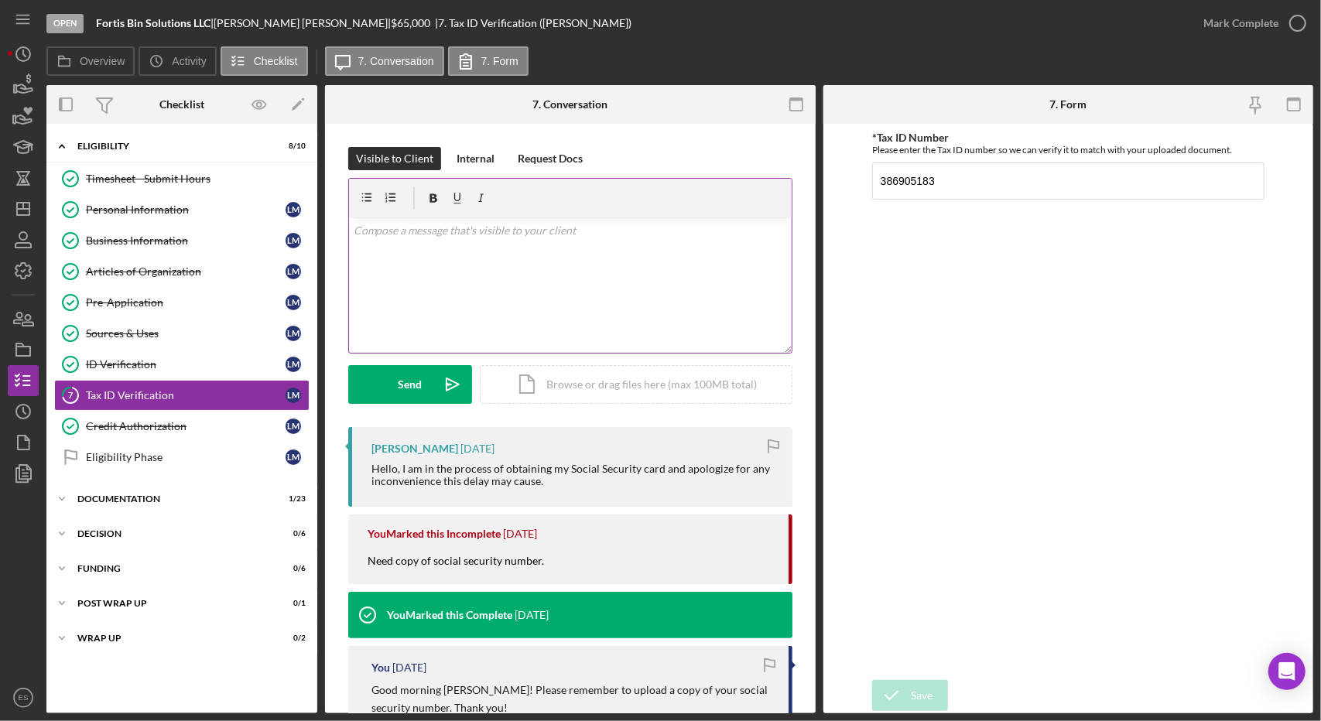
click at [653, 258] on div "v Color teal Color pink Remove color Add row above Add row below Add column bef…" at bounding box center [570, 284] width 443 height 135
click at [133, 487] on div "Icon/Expander Documentation 1 / 23" at bounding box center [181, 499] width 271 height 31
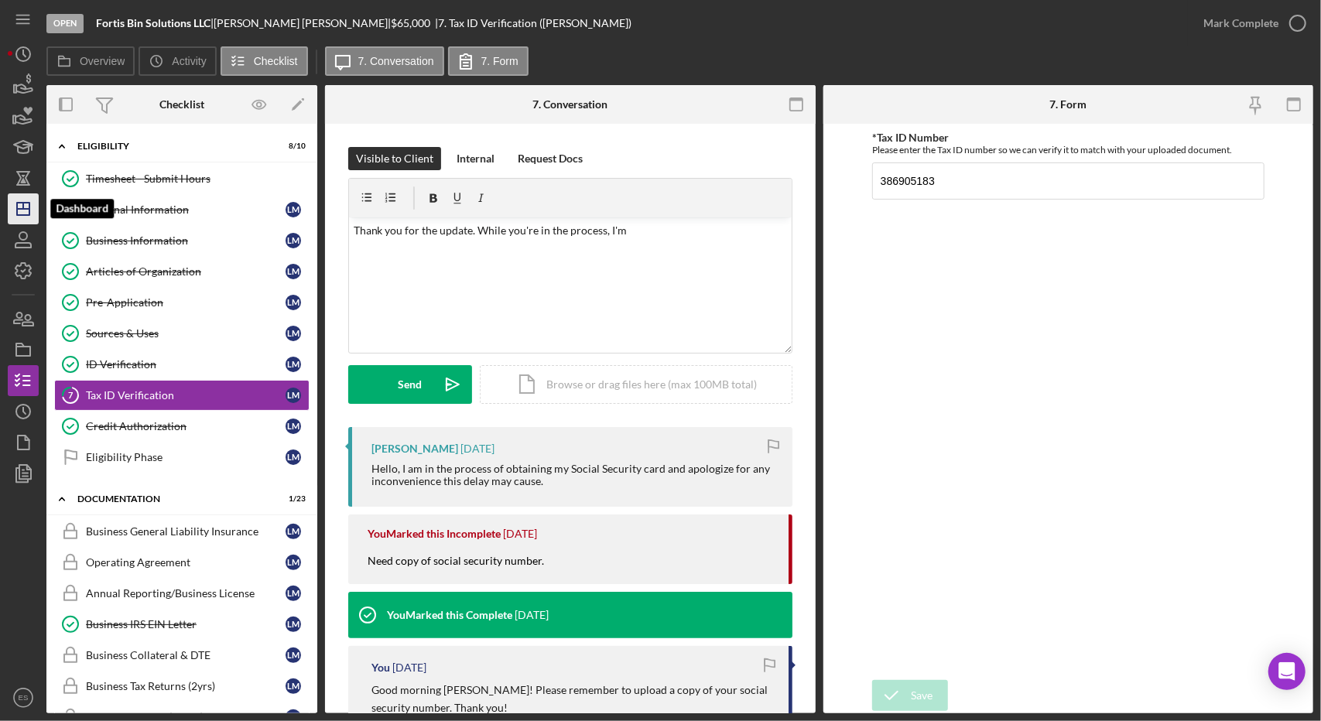
click at [26, 205] on icon "Icon/Dashboard" at bounding box center [23, 209] width 39 height 39
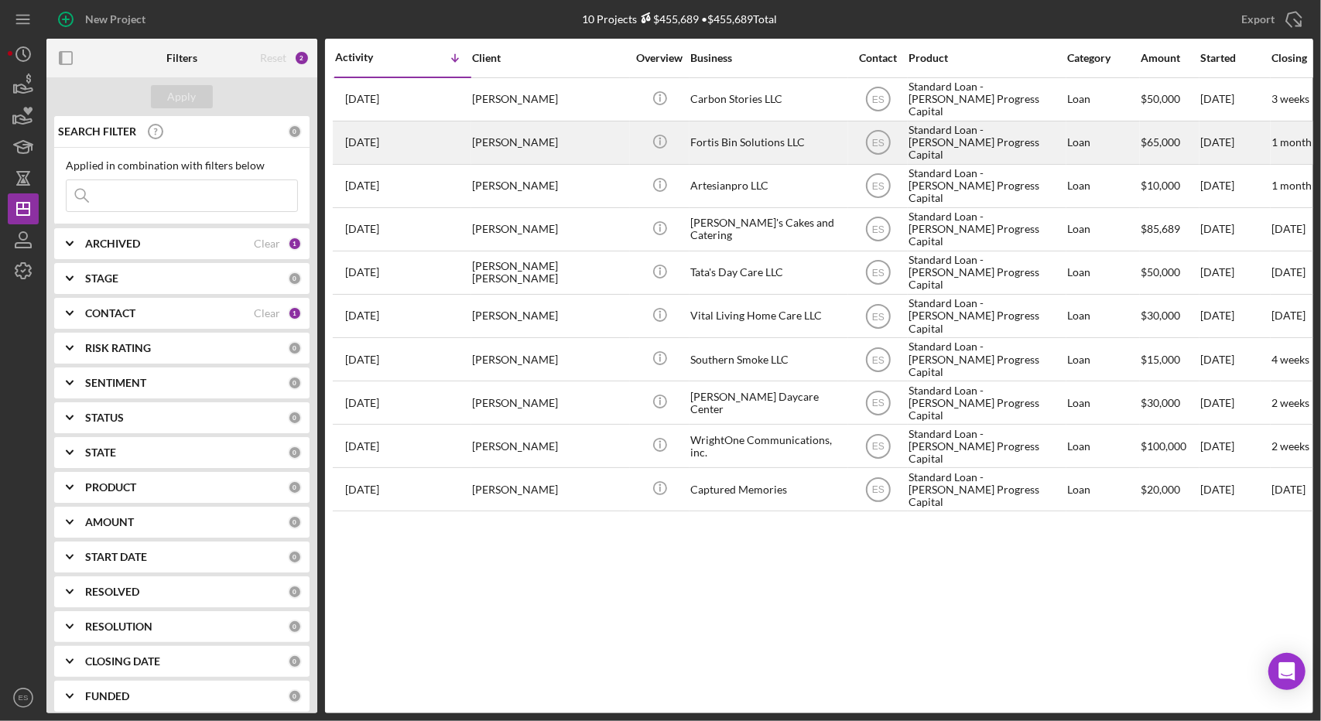
click at [796, 144] on div "Fortis Bin Solutions LLC" at bounding box center [767, 142] width 155 height 41
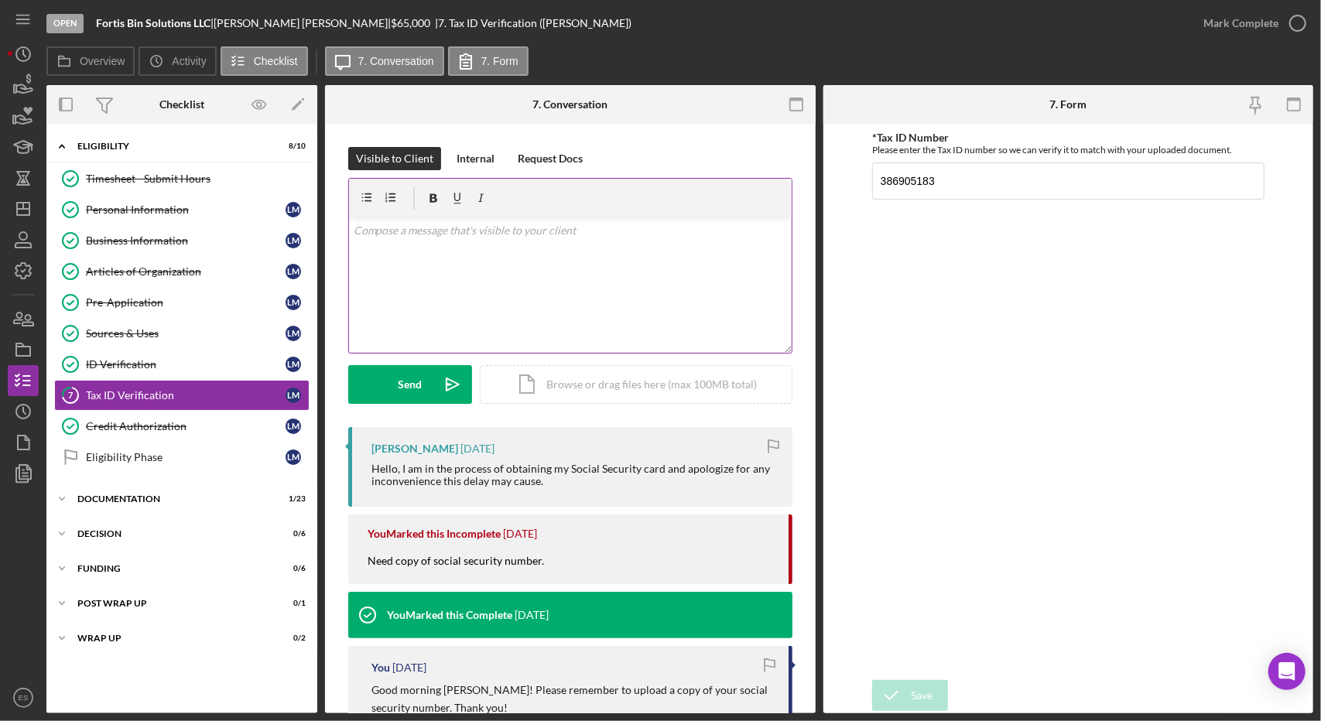
click at [511, 289] on div "v Color teal Color pink Remove color Add row above Add row below Add column bef…" at bounding box center [570, 284] width 443 height 135
click at [442, 390] on icon "Icon/icon-invite-send" at bounding box center [452, 384] width 39 height 39
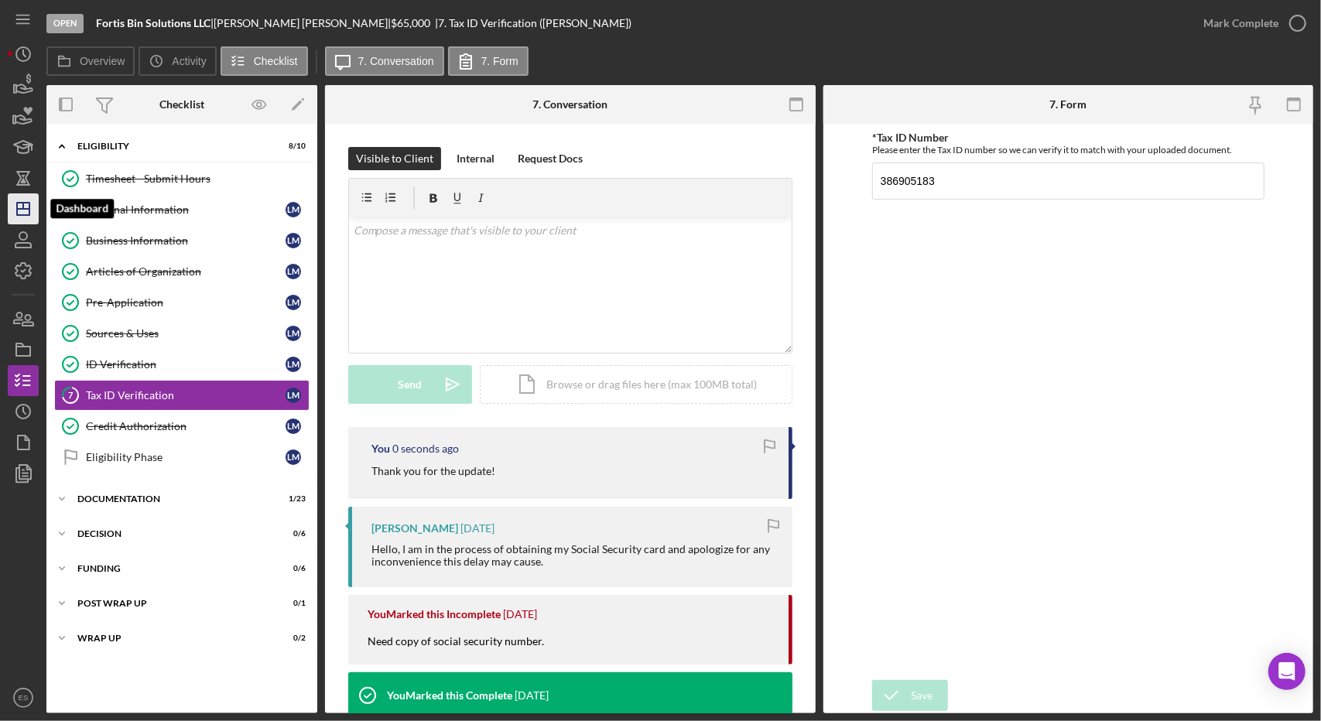
click at [20, 205] on icon "Icon/Dashboard" at bounding box center [23, 209] width 39 height 39
